Goal: Task Accomplishment & Management: Use online tool/utility

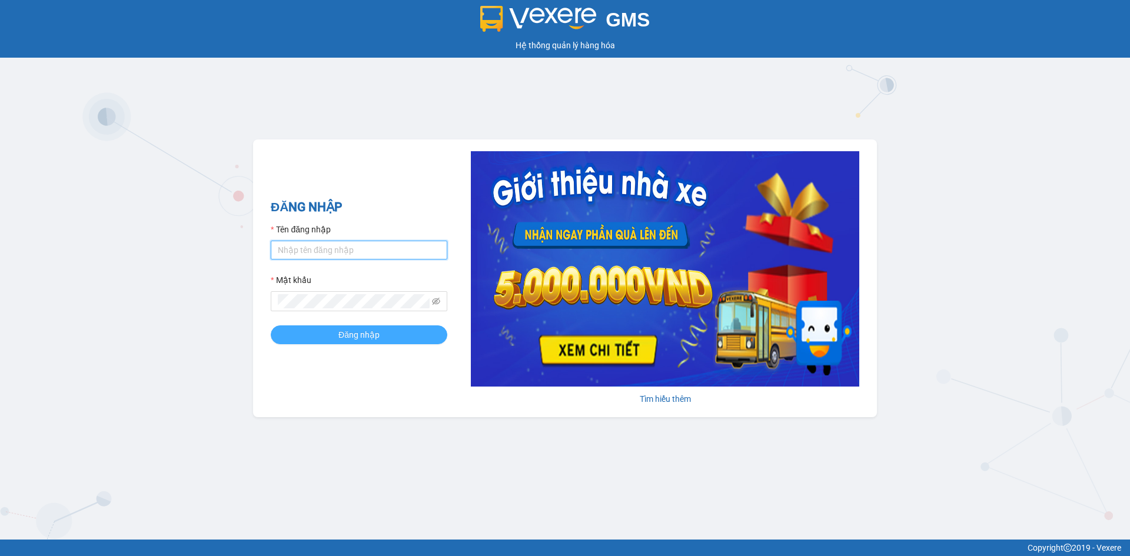
type input "kieutrang.tkn"
click at [356, 340] on span "Đăng nhập" at bounding box center [358, 334] width 41 height 13
